Goal: Task Accomplishment & Management: Use online tool/utility

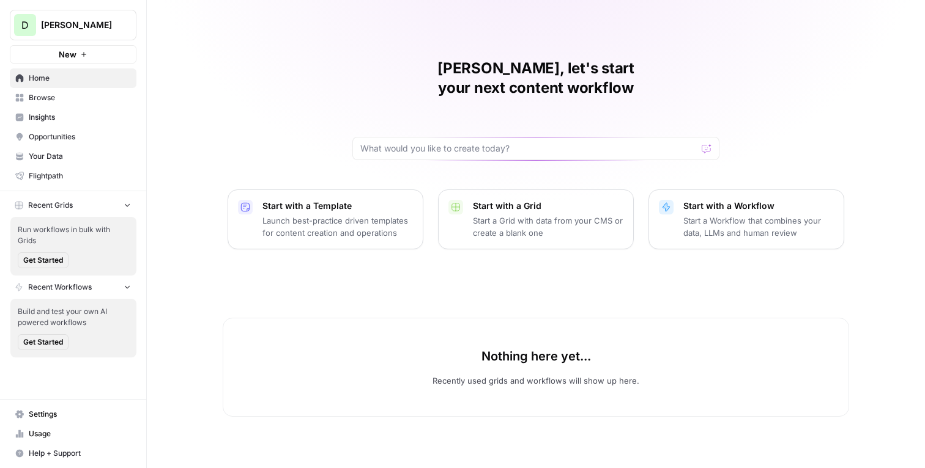
click at [83, 28] on span "Desjardins" at bounding box center [78, 25] width 74 height 12
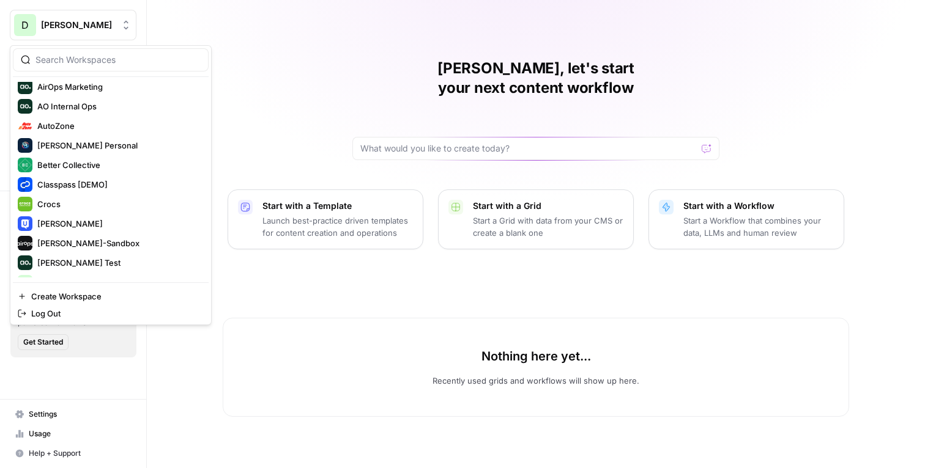
scroll to position [137, 0]
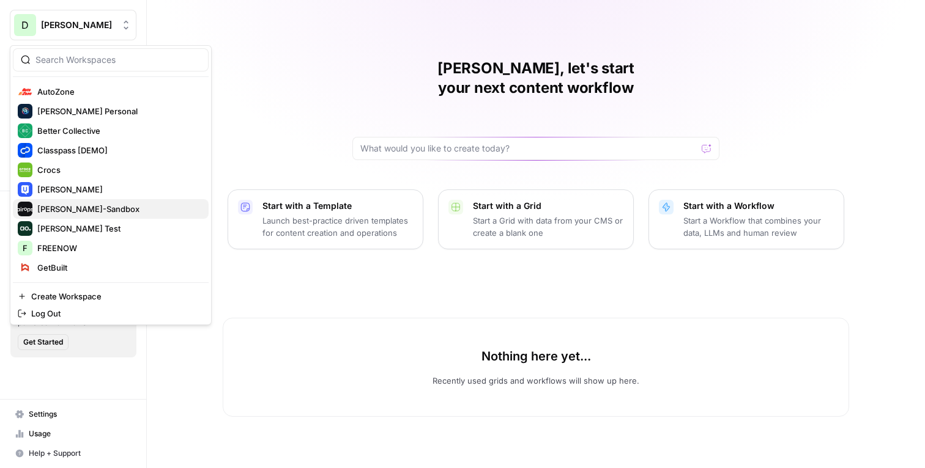
click at [70, 204] on span "[PERSON_NAME]-Sandbox" at bounding box center [117, 209] width 161 height 12
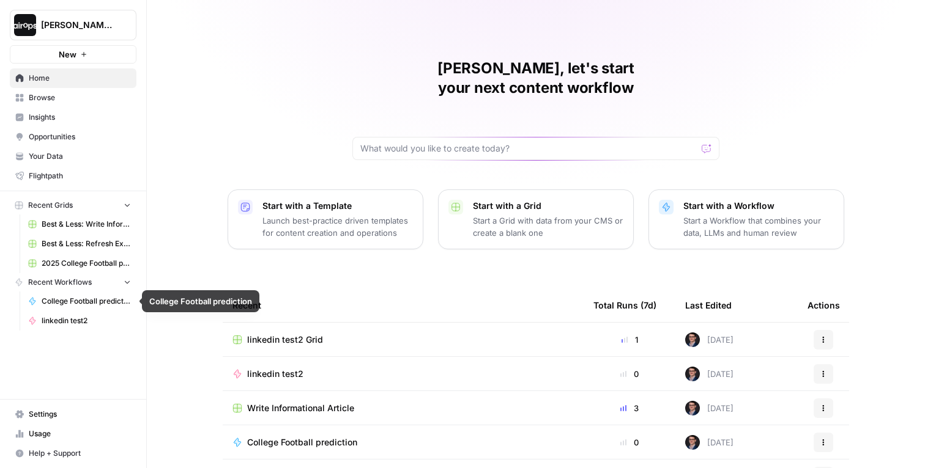
click at [74, 318] on span "linkedin test2" at bounding box center [86, 321] width 89 height 11
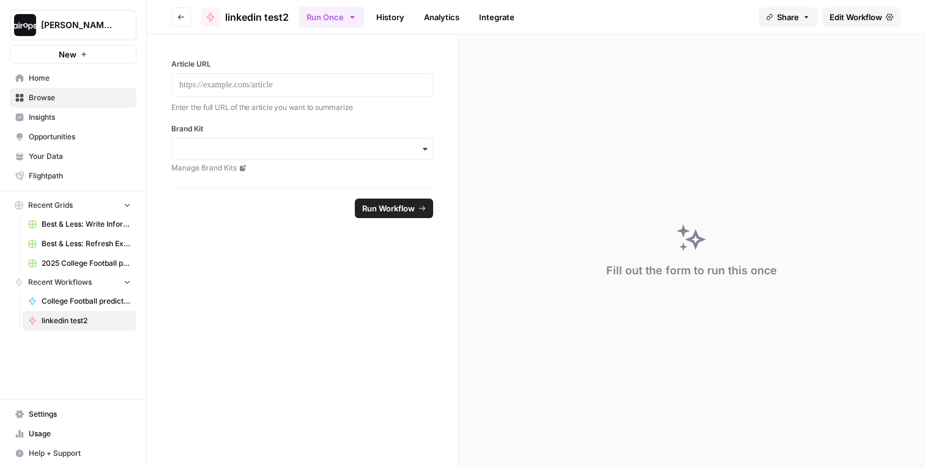
click at [46, 102] on span "Browse" at bounding box center [80, 97] width 102 height 11
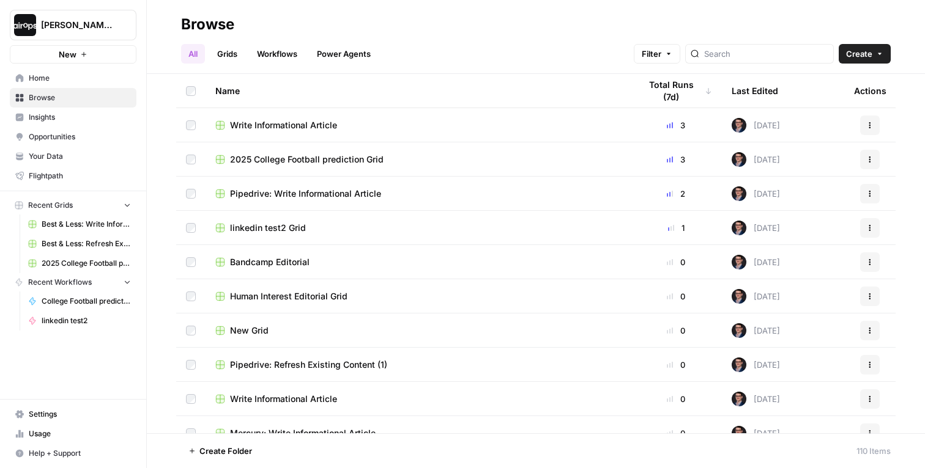
click at [276, 226] on span "linkedin test2 Grid" at bounding box center [268, 228] width 76 height 12
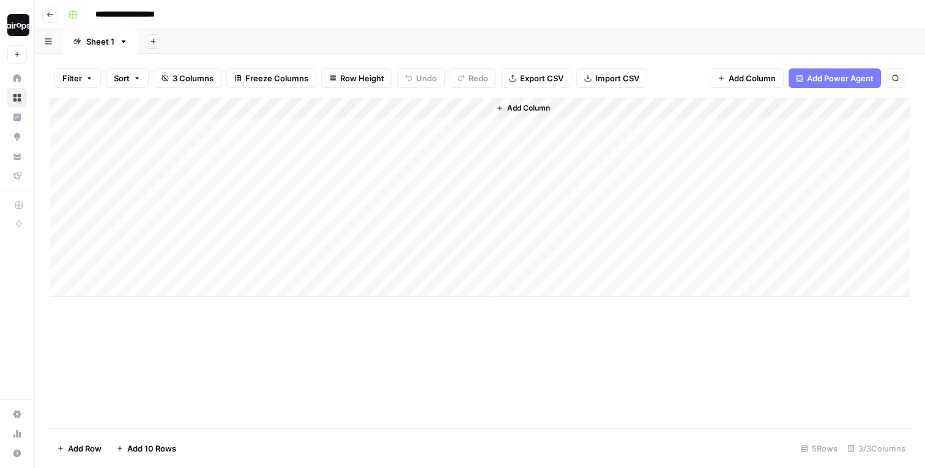
click at [314, 10] on div "**********" at bounding box center [487, 15] width 849 height 20
click at [249, 17] on div "**********" at bounding box center [487, 15] width 849 height 20
click at [352, 109] on div "Add Column" at bounding box center [480, 197] width 860 height 199
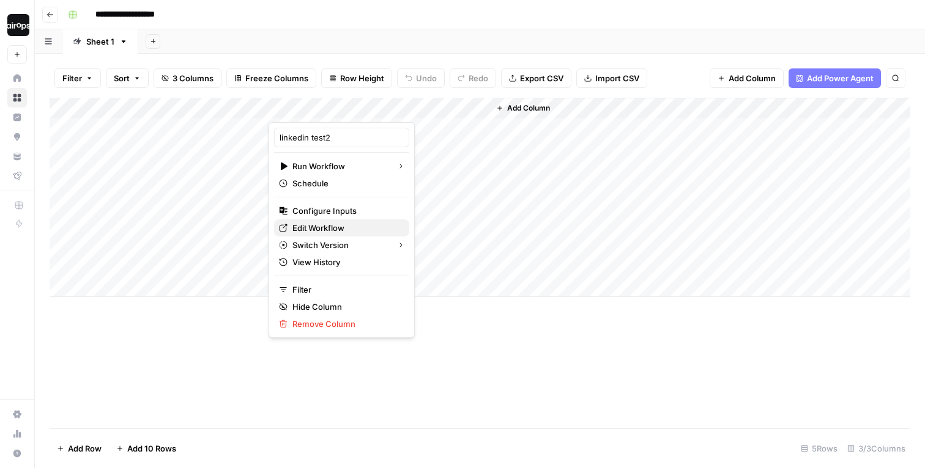
click at [310, 226] on span "Edit Workflow" at bounding box center [345, 228] width 107 height 12
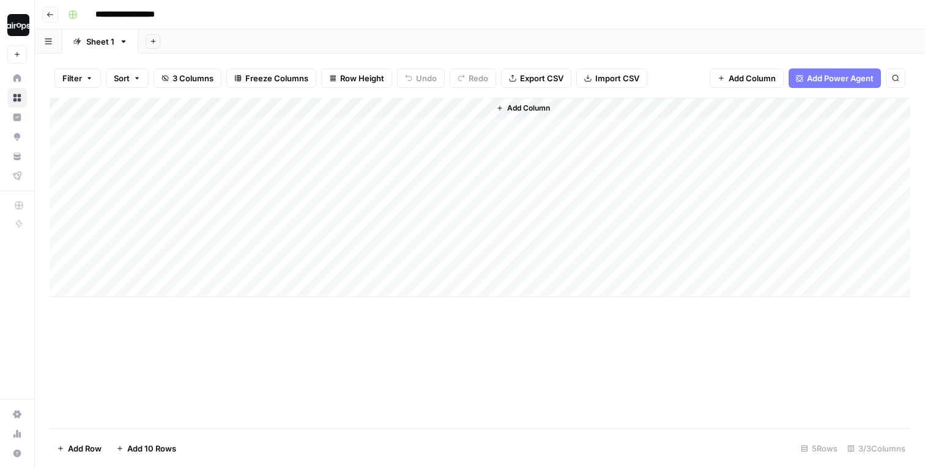
click at [343, 42] on div "Add Sheet" at bounding box center [531, 41] width 786 height 24
click at [311, 130] on div "Add Column" at bounding box center [480, 197] width 860 height 199
drag, startPoint x: 320, startPoint y: 124, endPoint x: 313, endPoint y: 211, distance: 87.7
click at [313, 211] on div "Add Column" at bounding box center [480, 197] width 860 height 199
click at [165, 155] on div "Add Column" at bounding box center [480, 197] width 860 height 199
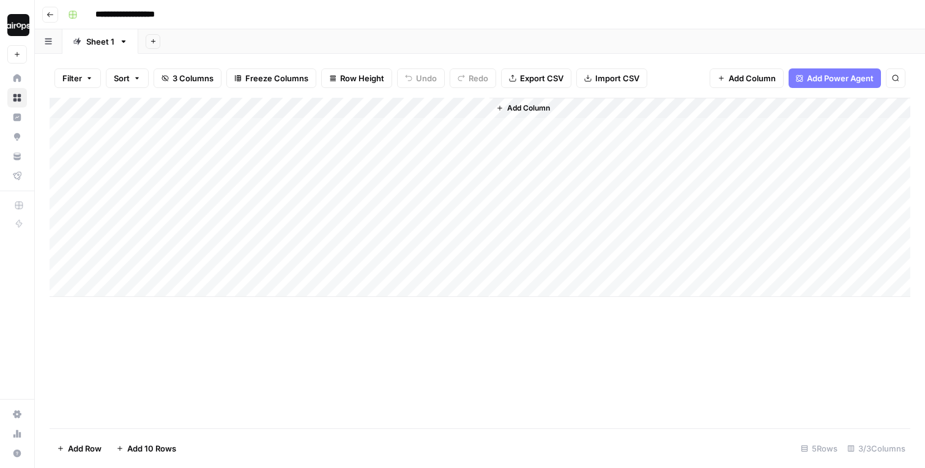
click at [165, 155] on div "Add Column" at bounding box center [480, 197] width 860 height 199
type textarea "**********"
click at [171, 239] on div "Add Column" at bounding box center [480, 197] width 860 height 199
click at [319, 161] on div "Add Column" at bounding box center [480, 197] width 860 height 199
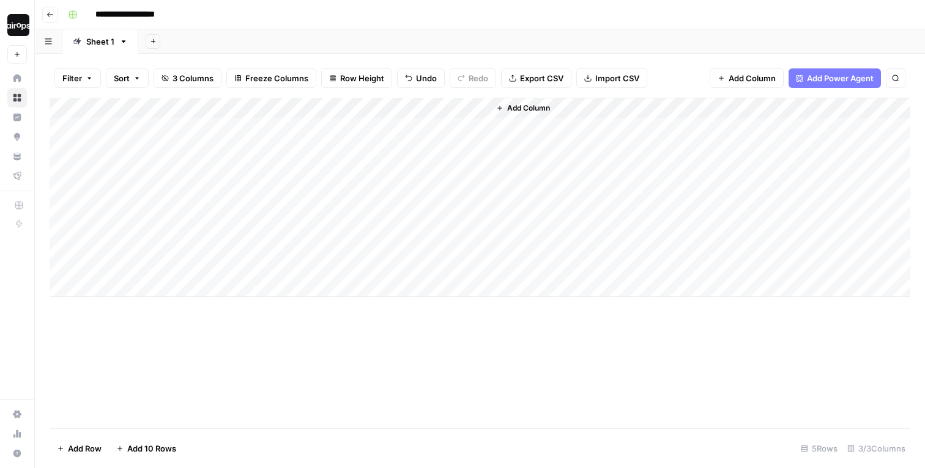
drag, startPoint x: 229, startPoint y: 126, endPoint x: 168, endPoint y: 302, distance: 185.9
click at [168, 302] on div "Add Column" at bounding box center [480, 263] width 860 height 331
click at [140, 354] on div "Add Column" at bounding box center [480, 263] width 860 height 331
click at [140, 237] on div "Add Column" at bounding box center [480, 197] width 860 height 199
click at [476, 155] on div "Add Column" at bounding box center [480, 197] width 860 height 199
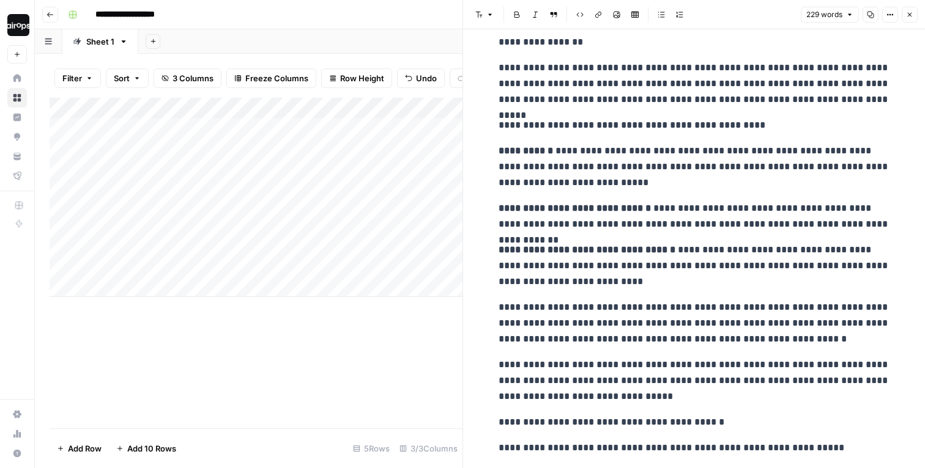
scroll to position [37, 0]
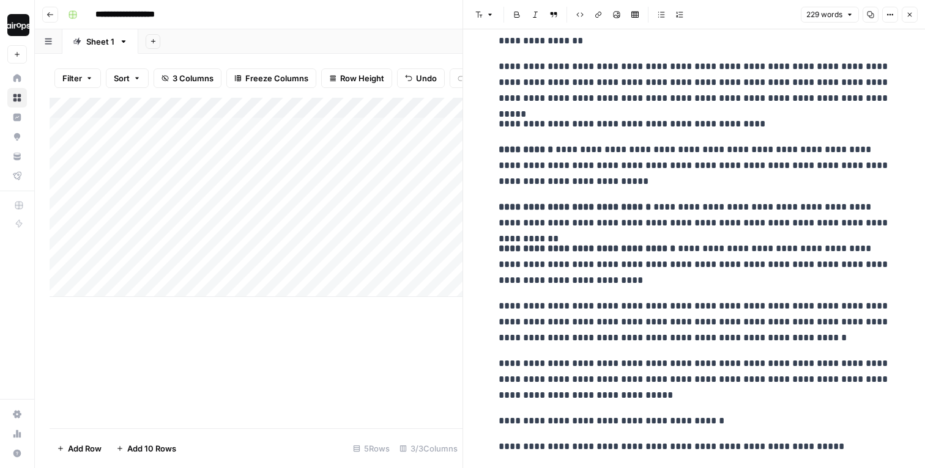
click at [909, 11] on icon "button" at bounding box center [909, 14] width 7 height 7
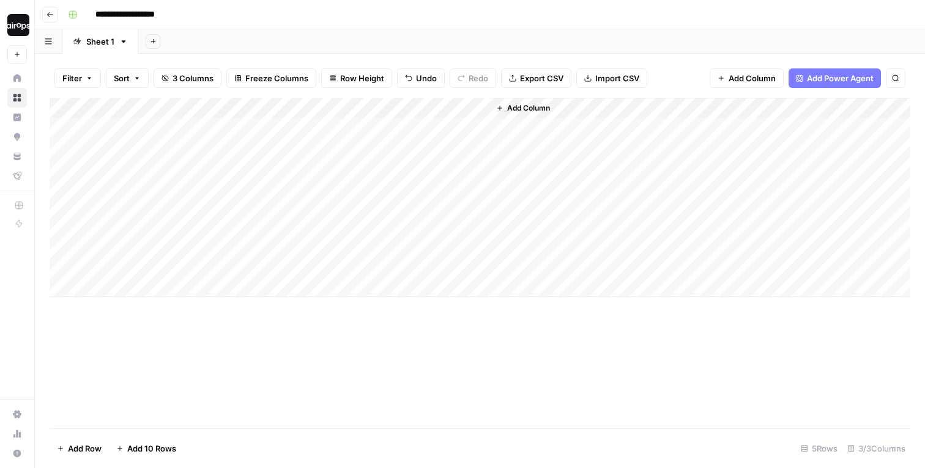
click at [583, 39] on div "Add Sheet" at bounding box center [531, 41] width 786 height 24
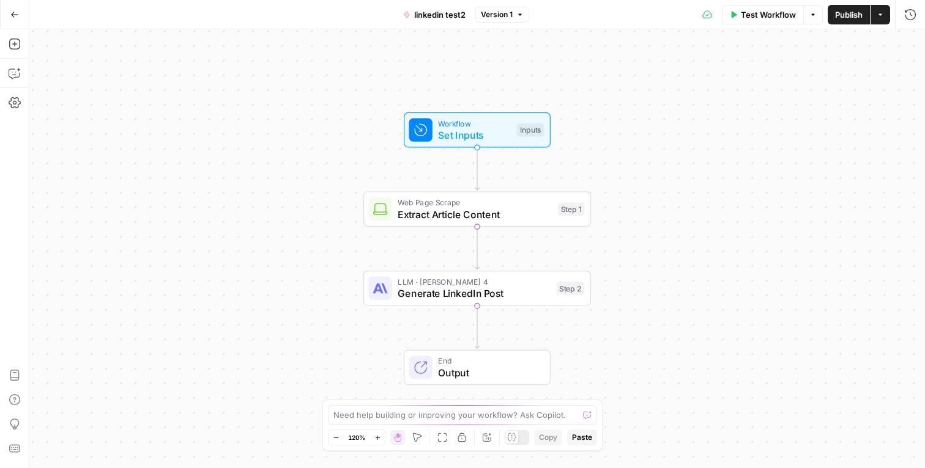
click at [359, 139] on div "Workflow Set Inputs Inputs Web Page Scrape Extract Article Content Step 1 LLM ·…" at bounding box center [476, 248] width 895 height 439
click at [458, 133] on span "Set Inputs" at bounding box center [474, 135] width 73 height 15
drag, startPoint x: 604, startPoint y: 74, endPoint x: 635, endPoint y: 78, distance: 32.0
click at [635, 78] on label "Article URL" at bounding box center [717, 76] width 258 height 12
click at [604, 117] on div "Brand Kit edit field Delete group" at bounding box center [751, 124] width 327 height 15
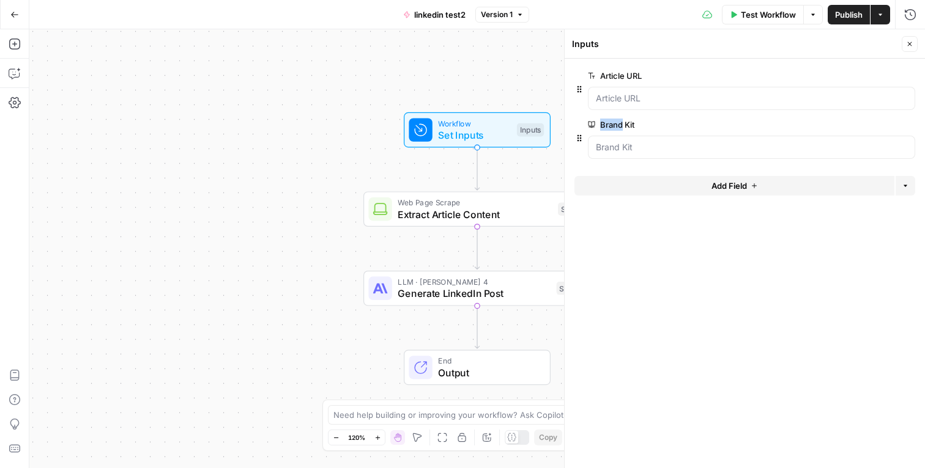
click at [604, 117] on div "Brand Kit edit field Delete group" at bounding box center [751, 124] width 327 height 15
click at [911, 42] on icon "button" at bounding box center [909, 43] width 7 height 7
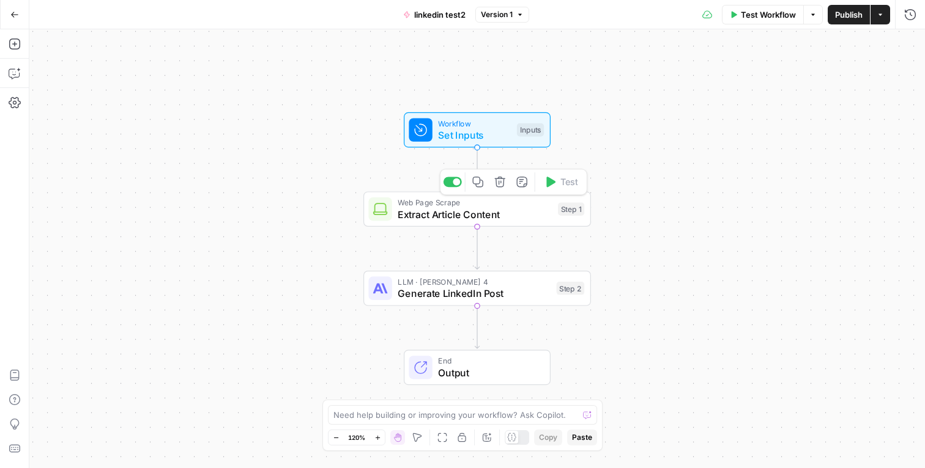
click at [497, 213] on span "Extract Article Content" at bounding box center [475, 214] width 154 height 15
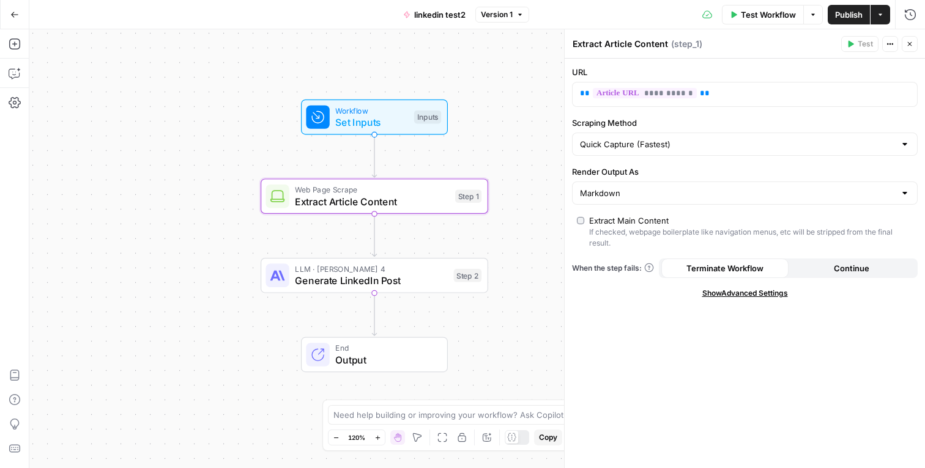
drag, startPoint x: 384, startPoint y: 256, endPoint x: 281, endPoint y: 243, distance: 103.5
click at [281, 243] on div "Workflow Set Inputs Inputs Web Page Scrape Extract Article Content Step 1 LLM ·…" at bounding box center [476, 248] width 895 height 439
click at [374, 278] on span "Generate LinkedIn Post" at bounding box center [371, 280] width 153 height 15
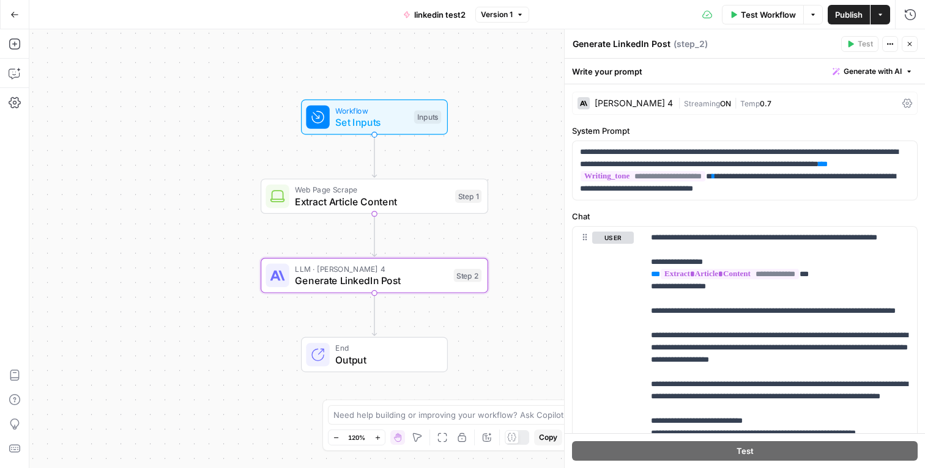
click at [612, 102] on div "Claude Sonnet 4" at bounding box center [633, 103] width 78 height 9
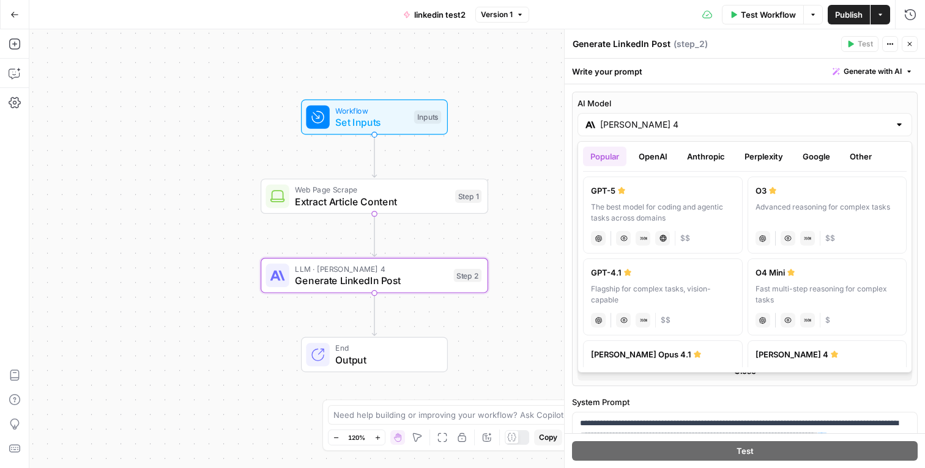
click at [616, 126] on input "Claude Sonnet 4" at bounding box center [744, 125] width 289 height 12
click at [910, 46] on icon "button" at bounding box center [909, 43] width 7 height 7
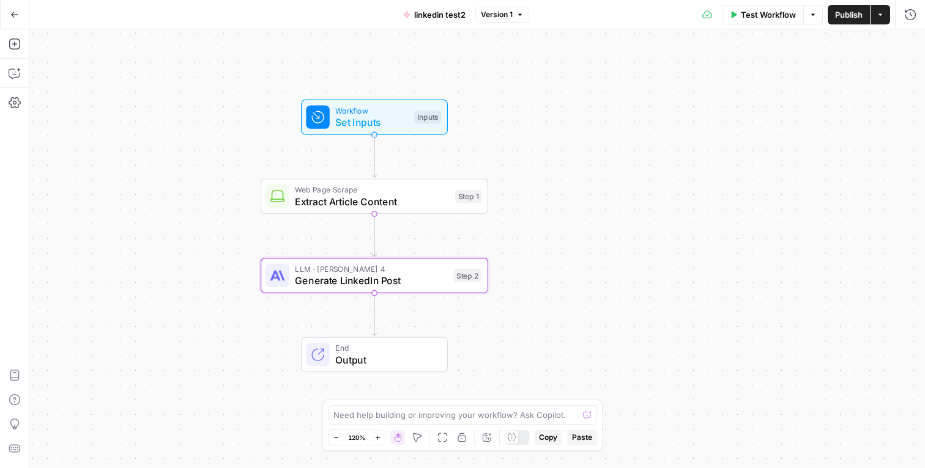
click at [421, 270] on span "LLM · Claude Sonnet 4" at bounding box center [371, 269] width 153 height 12
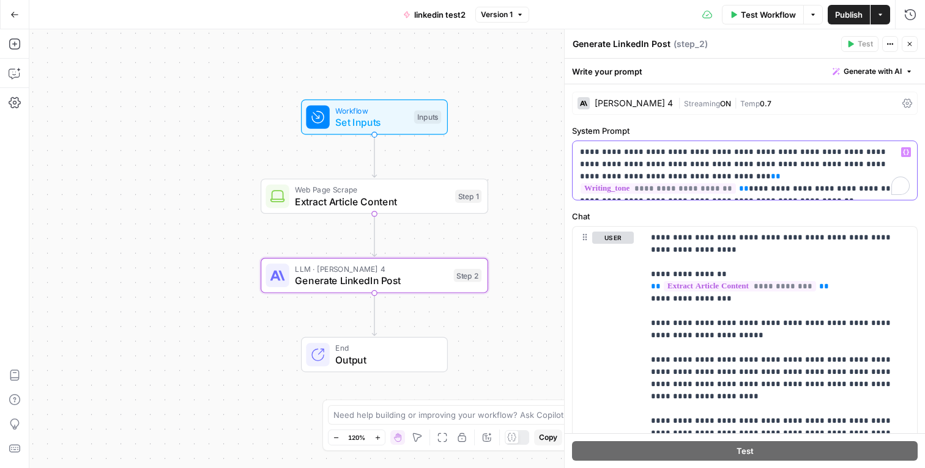
drag, startPoint x: 610, startPoint y: 150, endPoint x: 751, endPoint y: 171, distance: 142.2
click at [751, 171] on p "**********" at bounding box center [745, 170] width 330 height 49
click at [855, 169] on p "**********" at bounding box center [745, 170] width 330 height 49
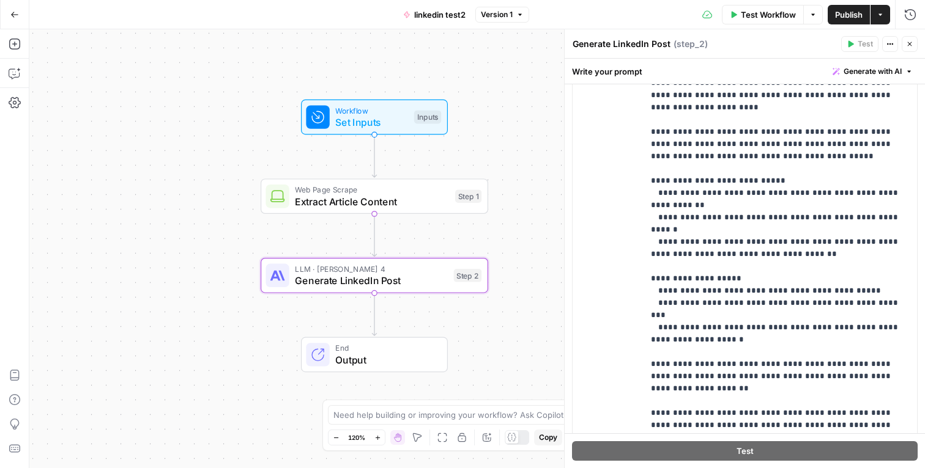
scroll to position [294, 0]
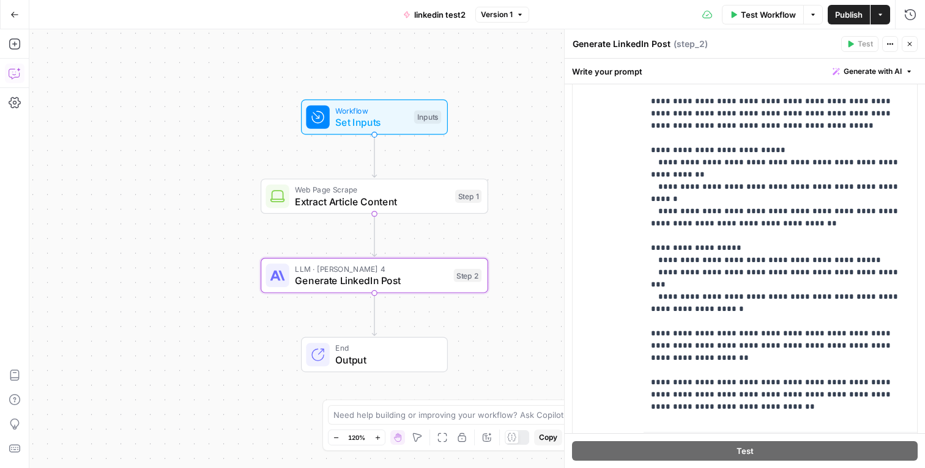
click at [15, 73] on icon "button" at bounding box center [15, 73] width 12 height 12
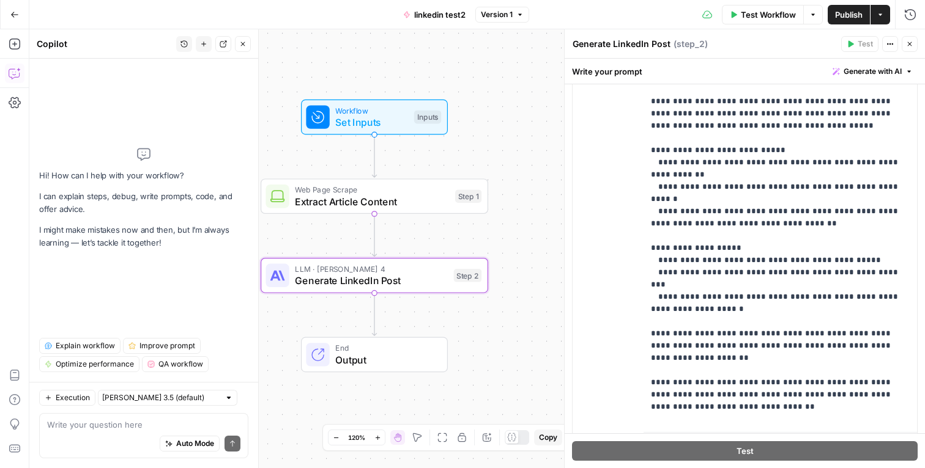
click at [243, 51] on button "Close" at bounding box center [243, 44] width 16 height 16
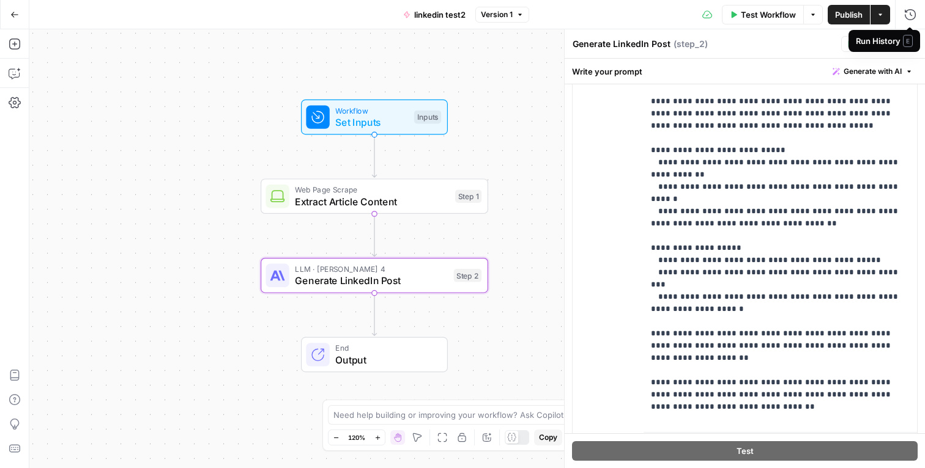
click at [908, 43] on span "E" at bounding box center [908, 41] width 10 height 12
click at [907, 44] on icon "button" at bounding box center [909, 43] width 7 height 7
